Goal: Information Seeking & Learning: Check status

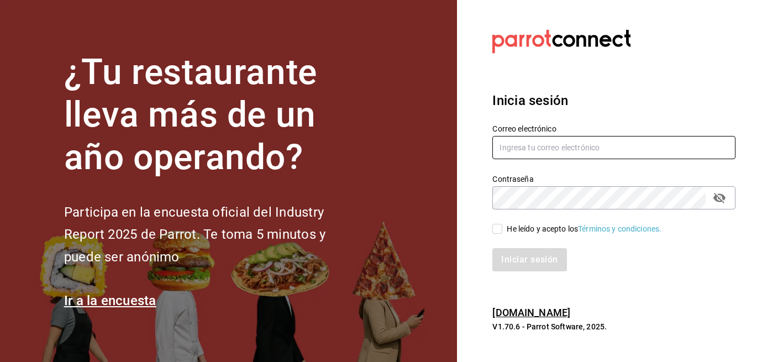
click at [551, 155] on input "text" at bounding box center [614, 147] width 243 height 23
type input "[EMAIL_ADDRESS][DOMAIN_NAME]"
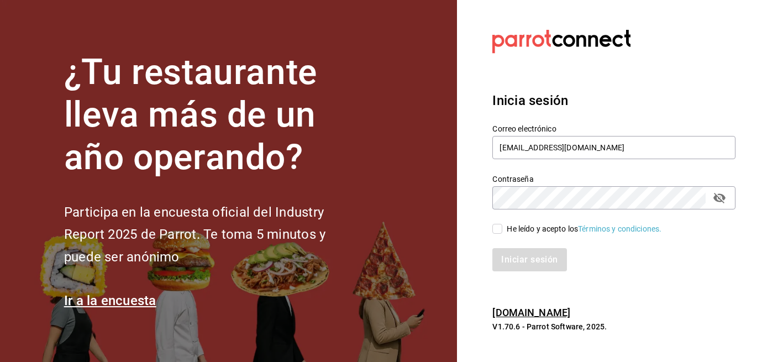
click at [502, 228] on input "He leído y acepto los Términos y condiciones." at bounding box center [498, 229] width 10 height 10
checkbox input "true"
click at [539, 262] on button "Iniciar sesión" at bounding box center [530, 259] width 75 height 23
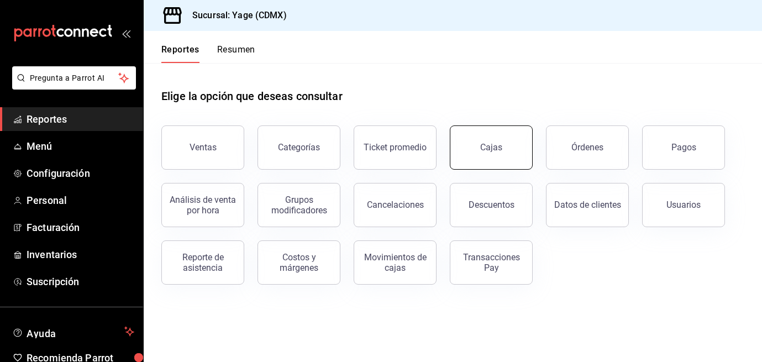
click at [518, 141] on link "Cajas" at bounding box center [491, 148] width 83 height 44
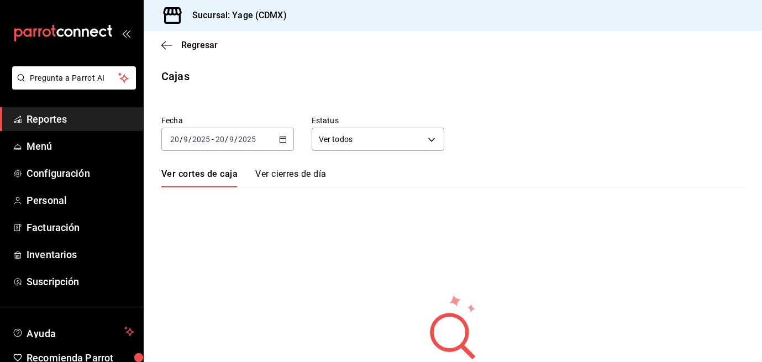
click at [276, 140] on div "2025-09-20 20 / 9 / 2025 - 2025-09-20 20 / 9 / 2025" at bounding box center [227, 139] width 133 height 23
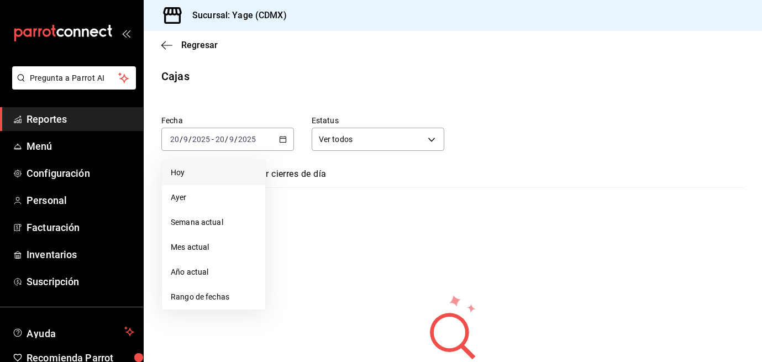
click at [190, 172] on span "Hoy" at bounding box center [214, 173] width 86 height 12
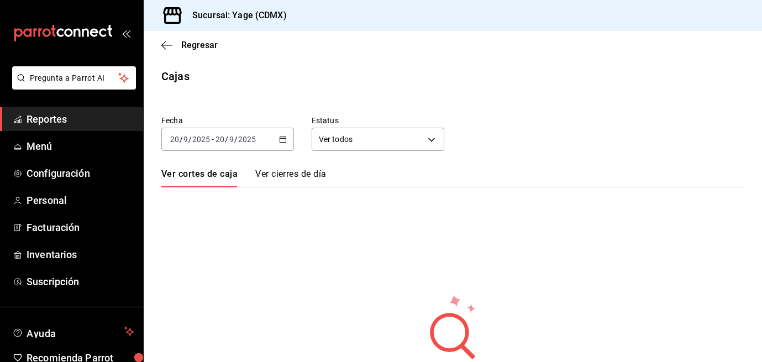
click at [90, 124] on span "Reportes" at bounding box center [81, 119] width 108 height 15
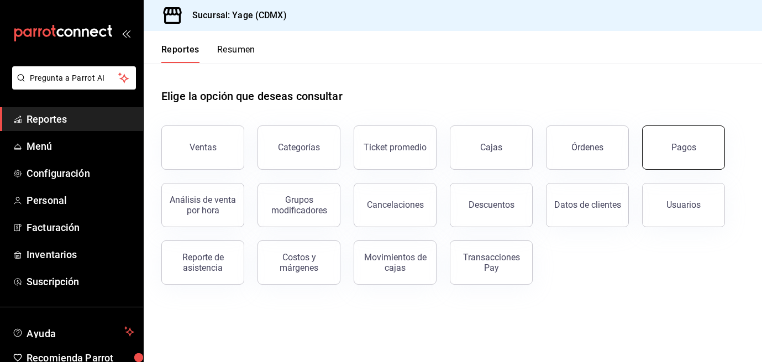
click at [720, 154] on button "Pagos" at bounding box center [683, 148] width 83 height 44
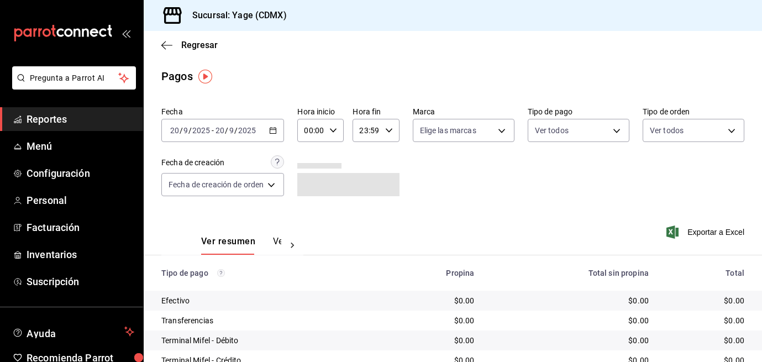
click at [266, 129] on div "2025-09-20 20 / 9 / 2025 - 2025-09-20 20 / 9 / 2025" at bounding box center [222, 130] width 123 height 23
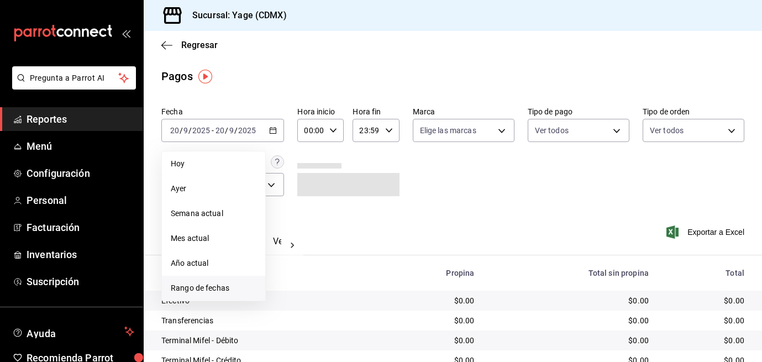
click at [212, 283] on span "Rango de fechas" at bounding box center [214, 289] width 86 height 12
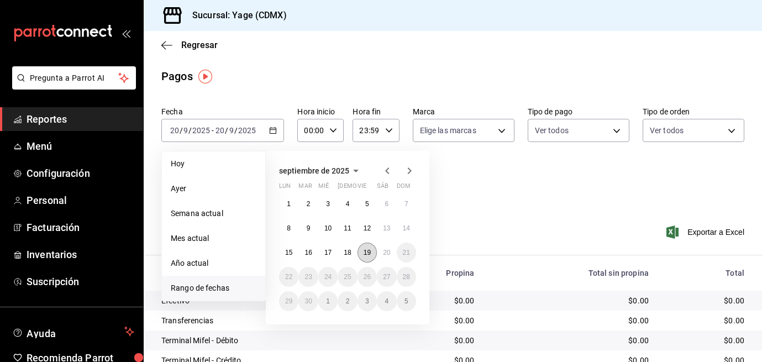
click at [366, 252] on abbr "19" at bounding box center [367, 253] width 7 height 8
click at [367, 250] on abbr "19" at bounding box center [367, 253] width 7 height 8
click at [383, 250] on abbr "20" at bounding box center [386, 253] width 7 height 8
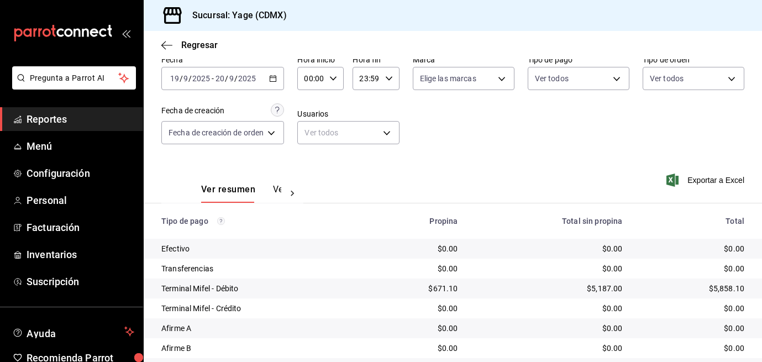
scroll to position [126, 0]
